Goal: Transaction & Acquisition: Obtain resource

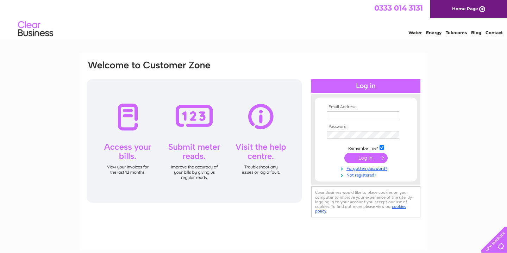
type input "sdrewdecor@gmail.com"
click at [373, 157] on input "submit" at bounding box center [365, 158] width 43 height 10
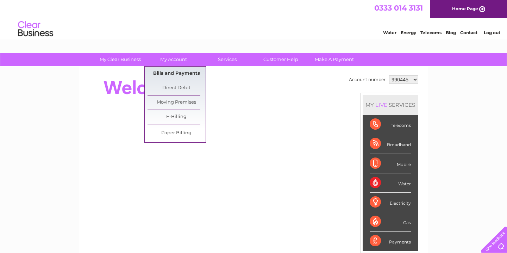
click at [172, 70] on link "Bills and Payments" at bounding box center [176, 74] width 58 height 14
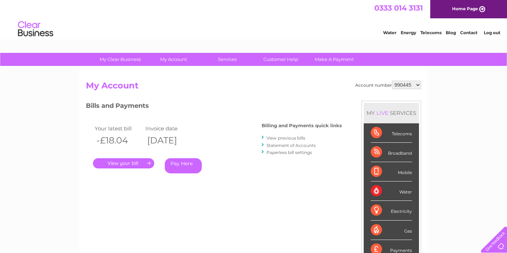
click at [112, 163] on link "." at bounding box center [123, 163] width 61 height 10
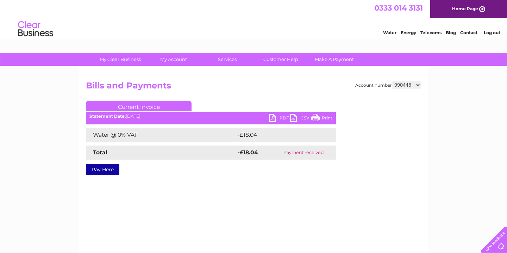
click at [273, 117] on link "PDF" at bounding box center [279, 119] width 21 height 10
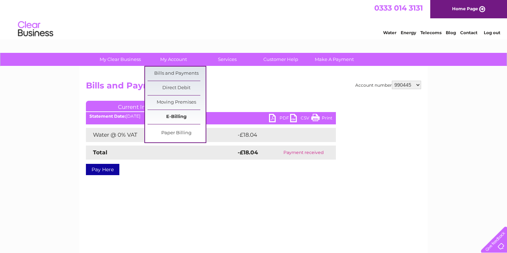
click at [156, 118] on link "E-Billing" at bounding box center [176, 117] width 58 height 14
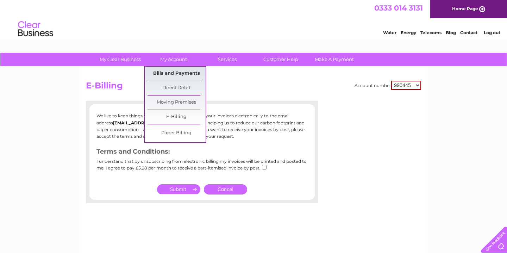
click at [162, 72] on link "Bills and Payments" at bounding box center [176, 74] width 58 height 14
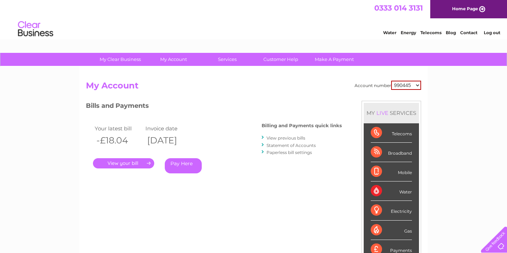
click at [408, 89] on select "990445 1136713" at bounding box center [406, 85] width 30 height 9
select select "1136713"
click at [407, 86] on select "990445 1136713" at bounding box center [406, 85] width 29 height 8
select select "990445"
click at [403, 85] on select "990445 1136713" at bounding box center [406, 85] width 29 height 8
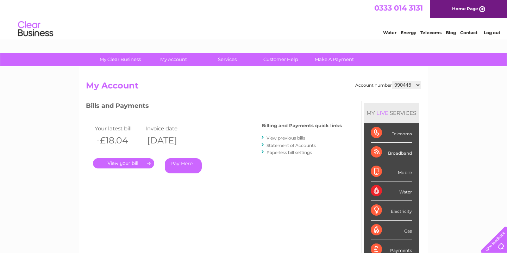
select select "1136713"
click at [113, 163] on link "." at bounding box center [123, 163] width 61 height 10
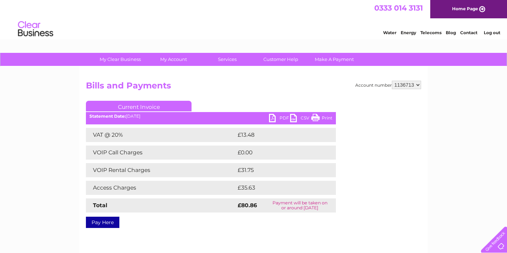
click at [276, 118] on link "PDF" at bounding box center [279, 119] width 21 height 10
